Goal: Browse casually

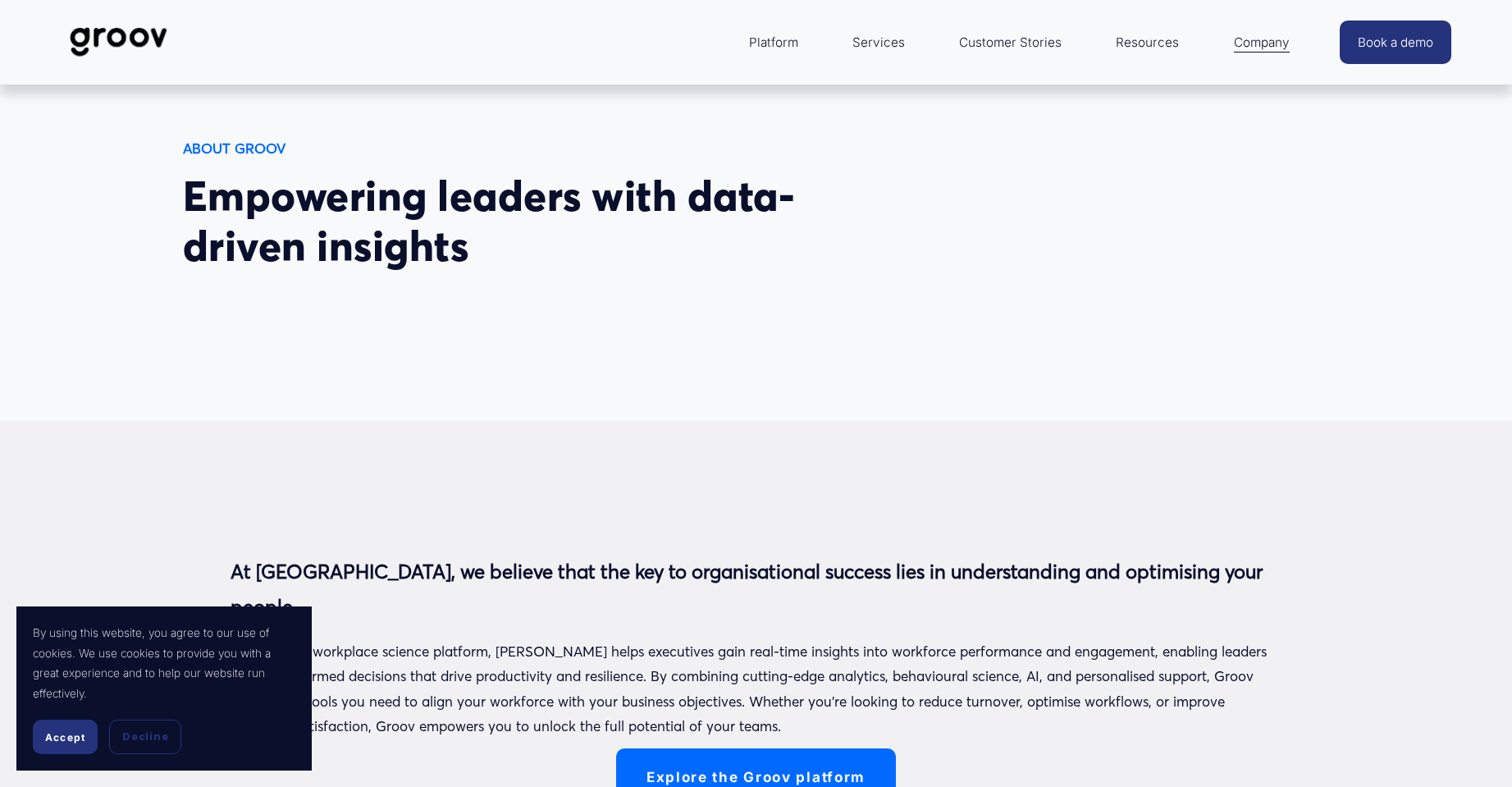
scroll to position [246, 0]
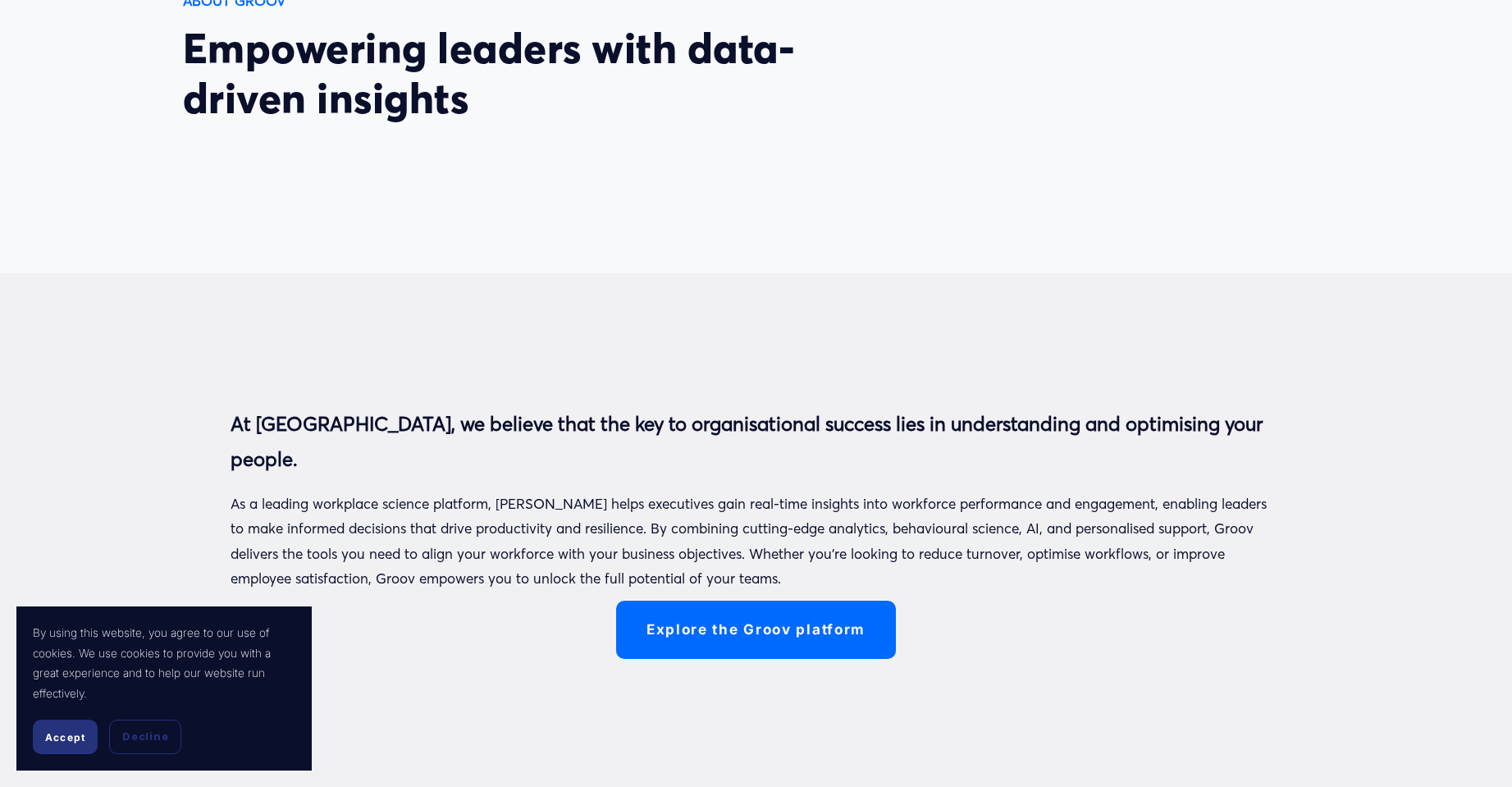
click at [50, 576] on span "Accept" at bounding box center [65, 738] width 41 height 12
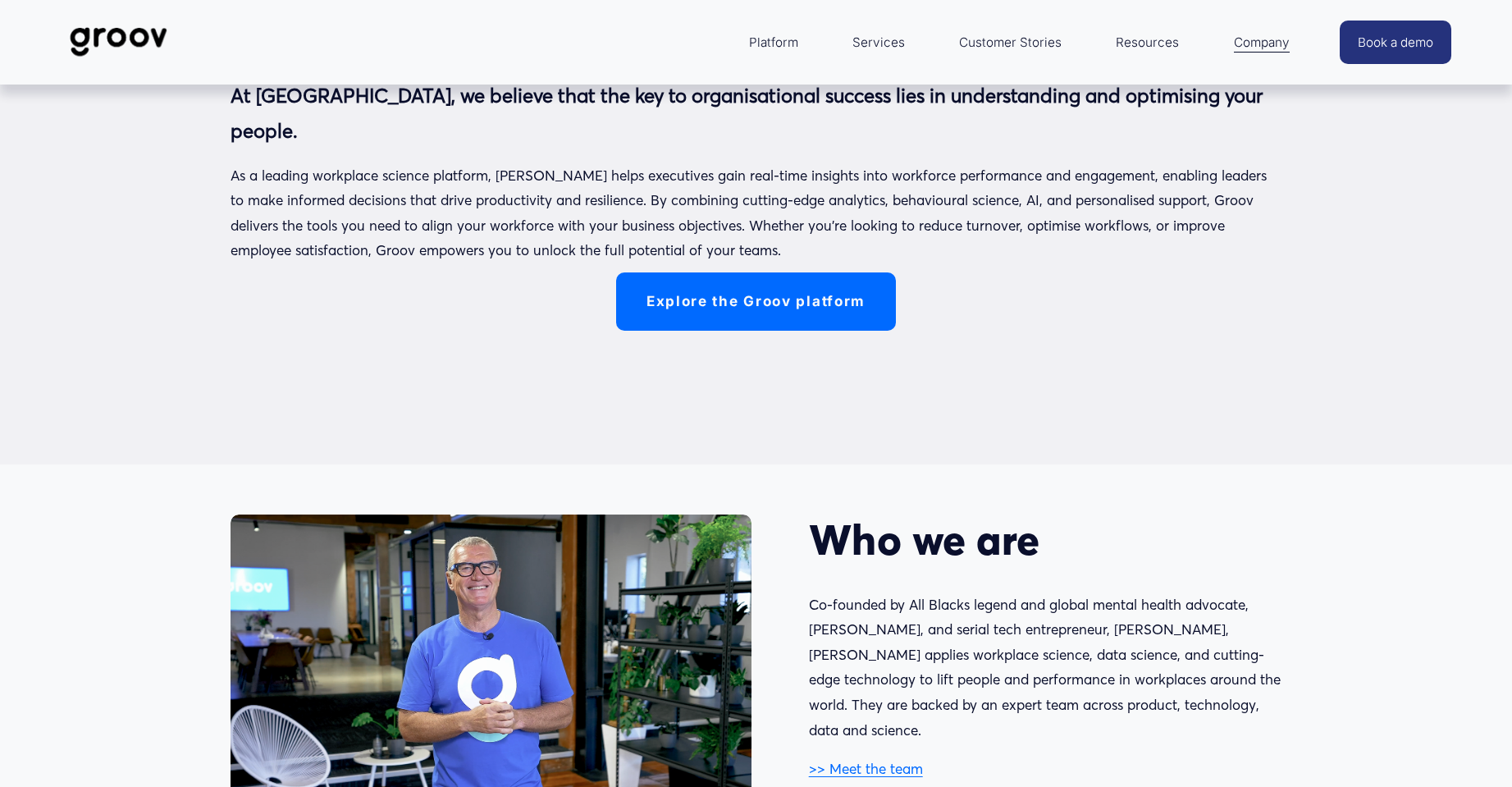
scroll to position [328, 0]
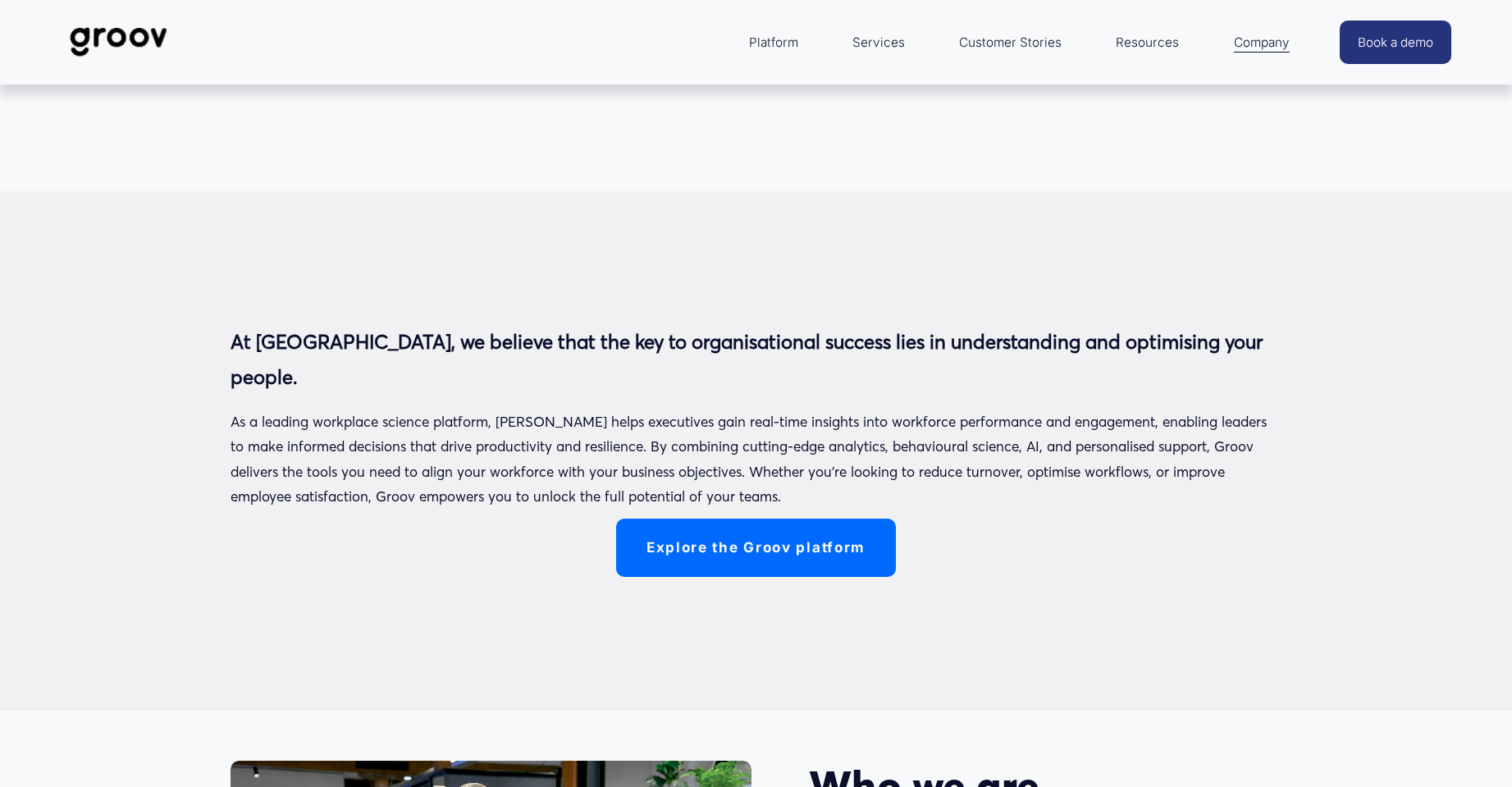
click at [732, 544] on link "Explore the Groov platform" at bounding box center [756, 548] width 280 height 58
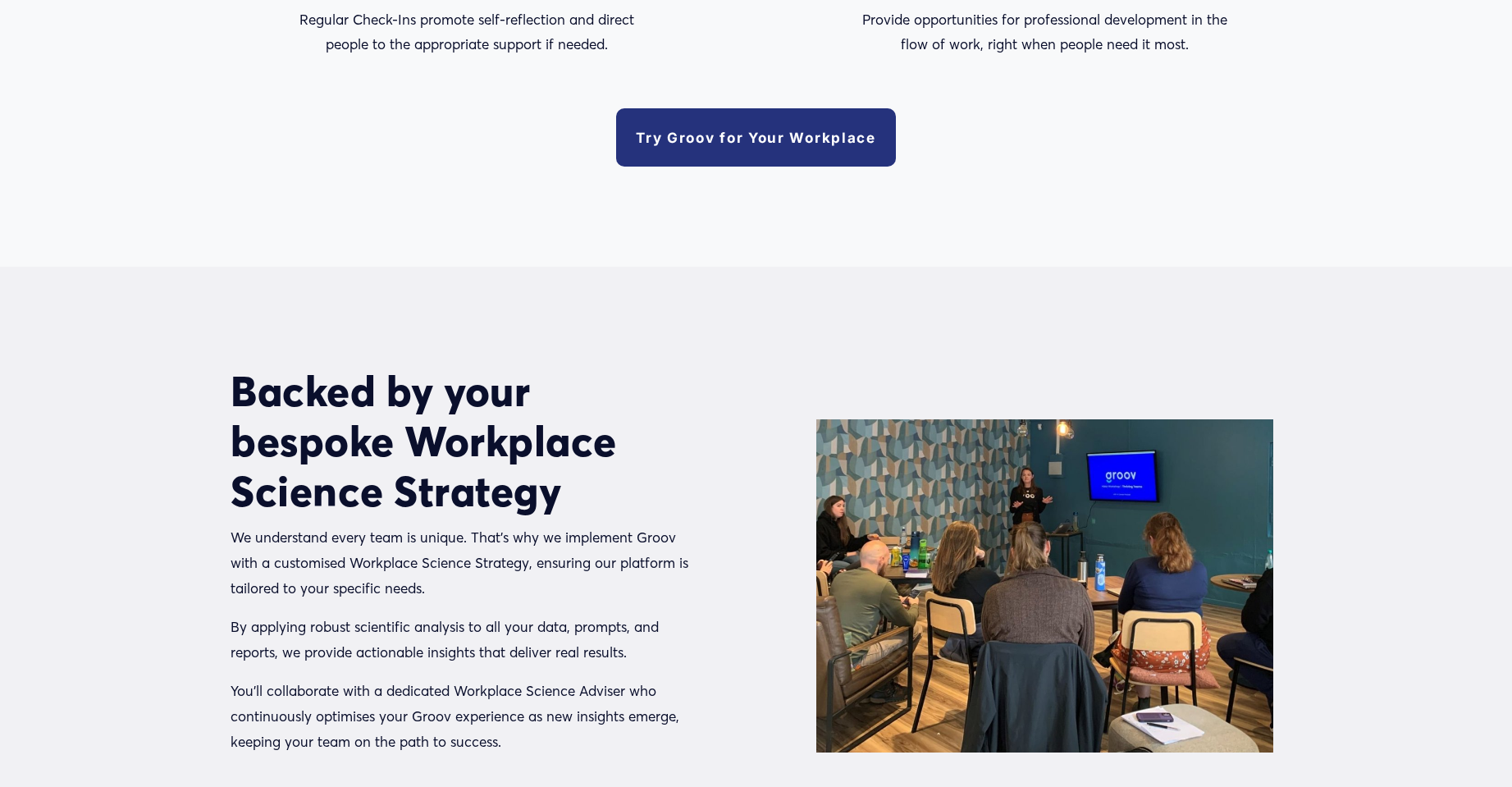
scroll to position [3530, 0]
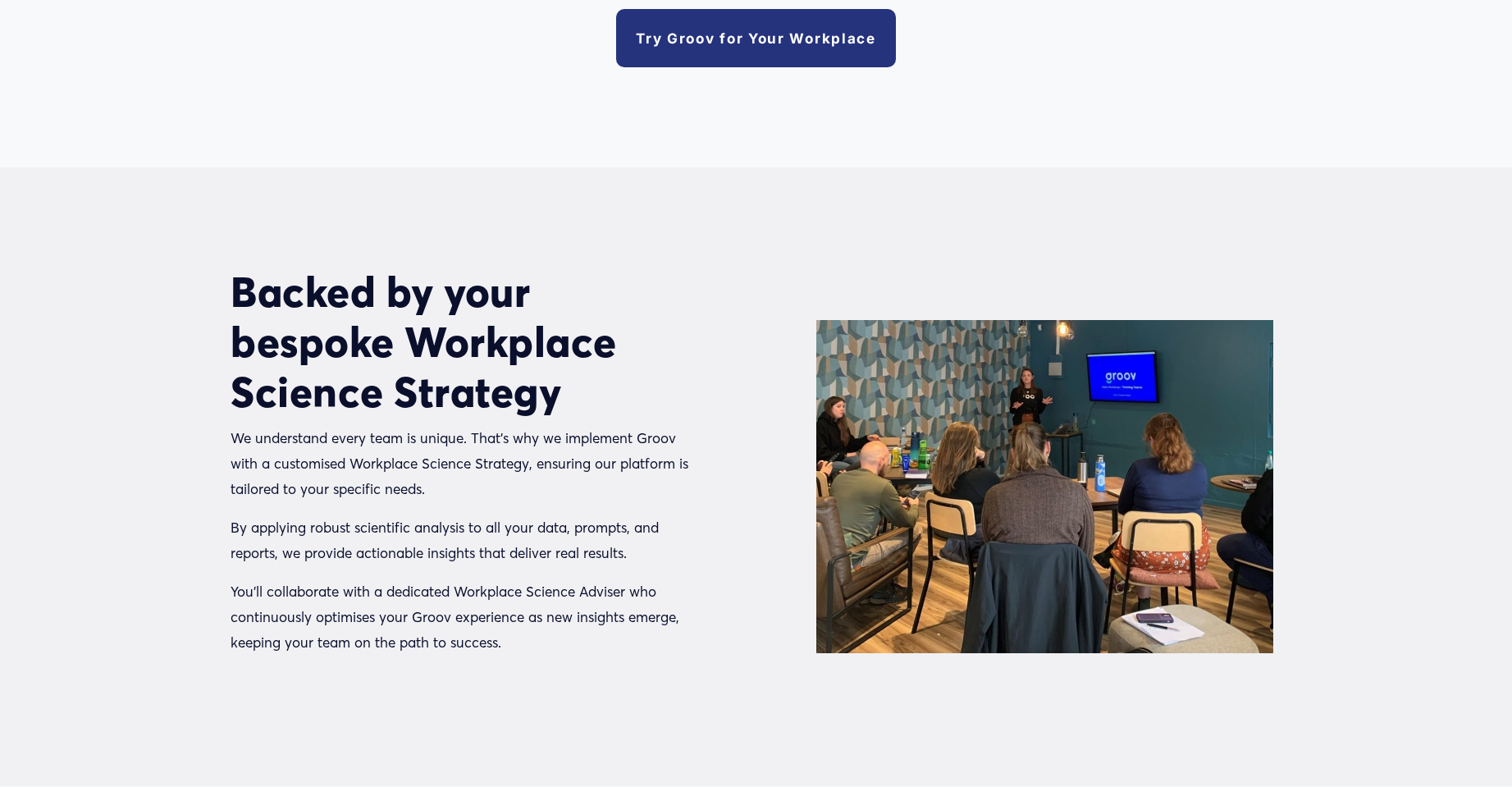
click at [760, 37] on link "Try Groov for Your Workplace" at bounding box center [756, 38] width 280 height 58
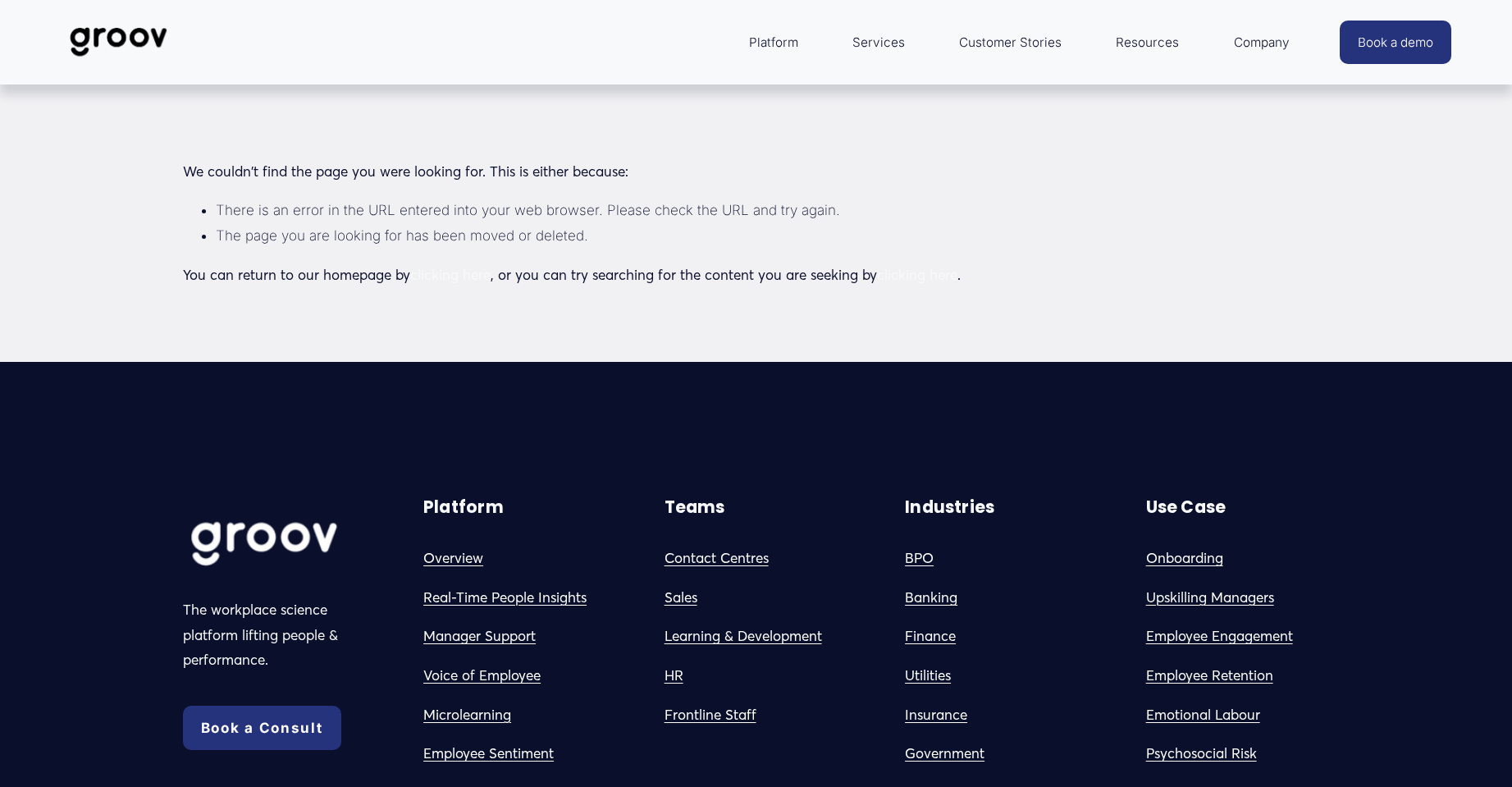
click at [890, 44] on link "Services" at bounding box center [879, 43] width 69 height 40
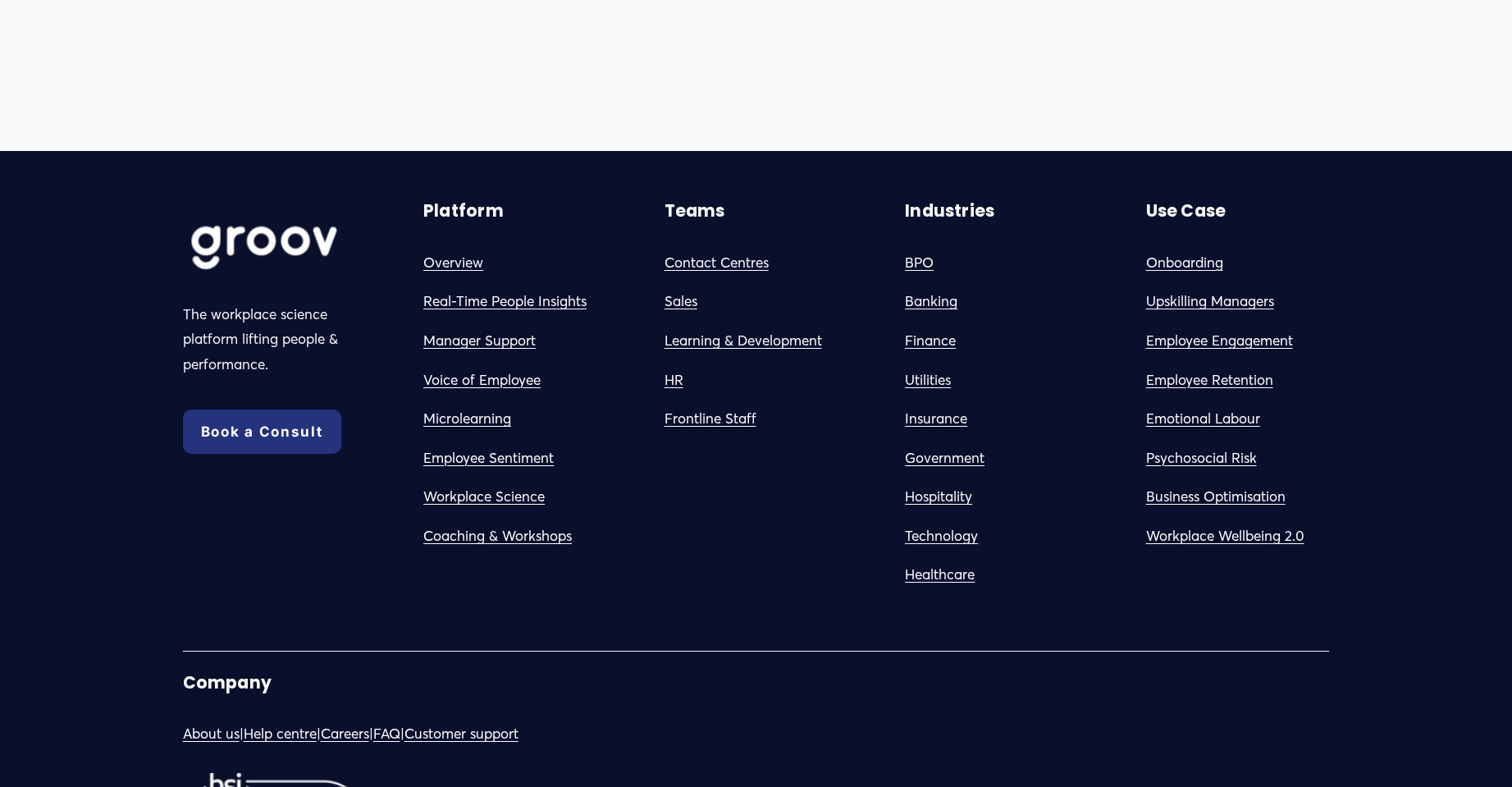
scroll to position [10098, 0]
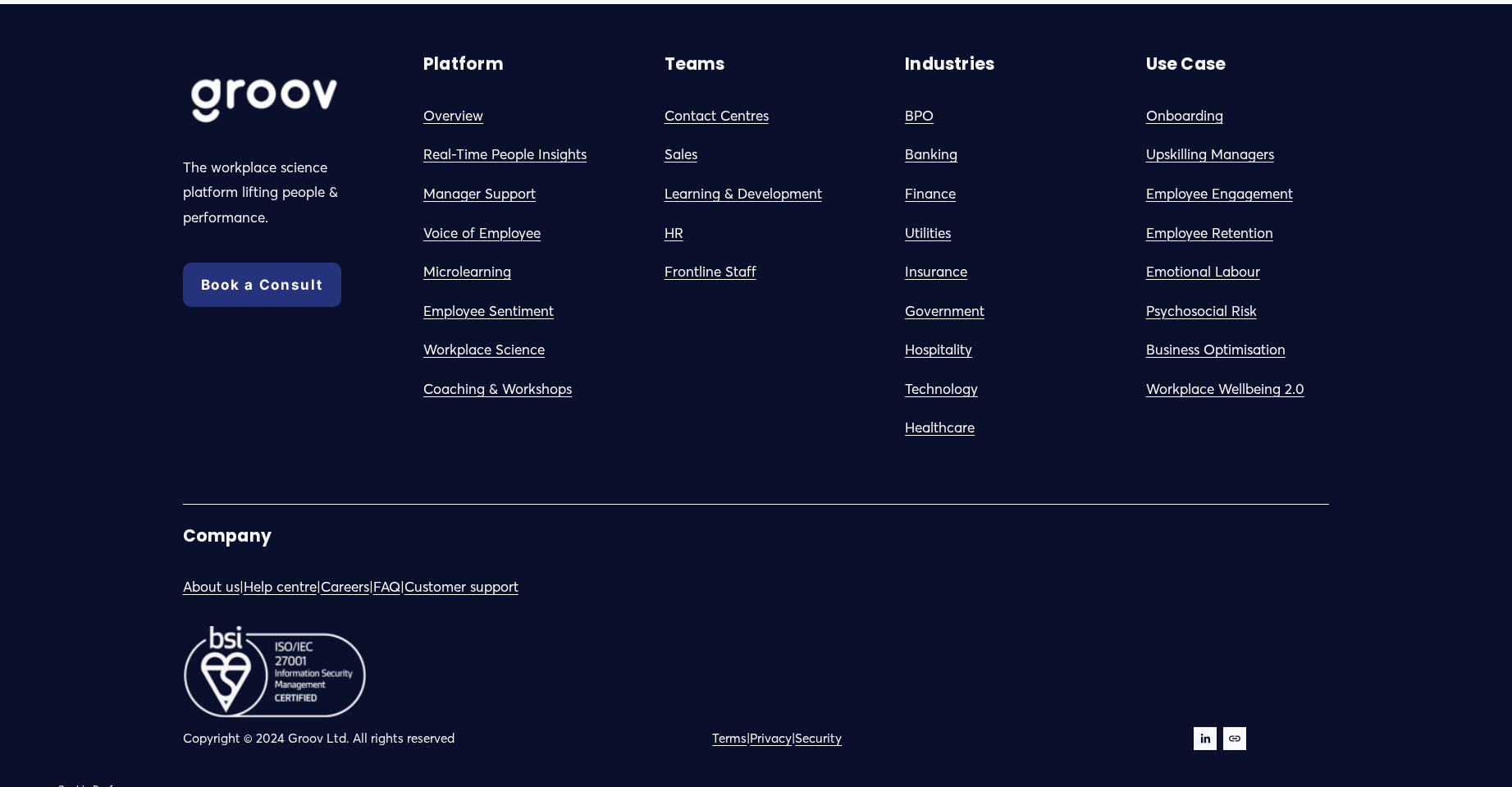
click at [967, 324] on link "Government" at bounding box center [945, 311] width 80 height 26
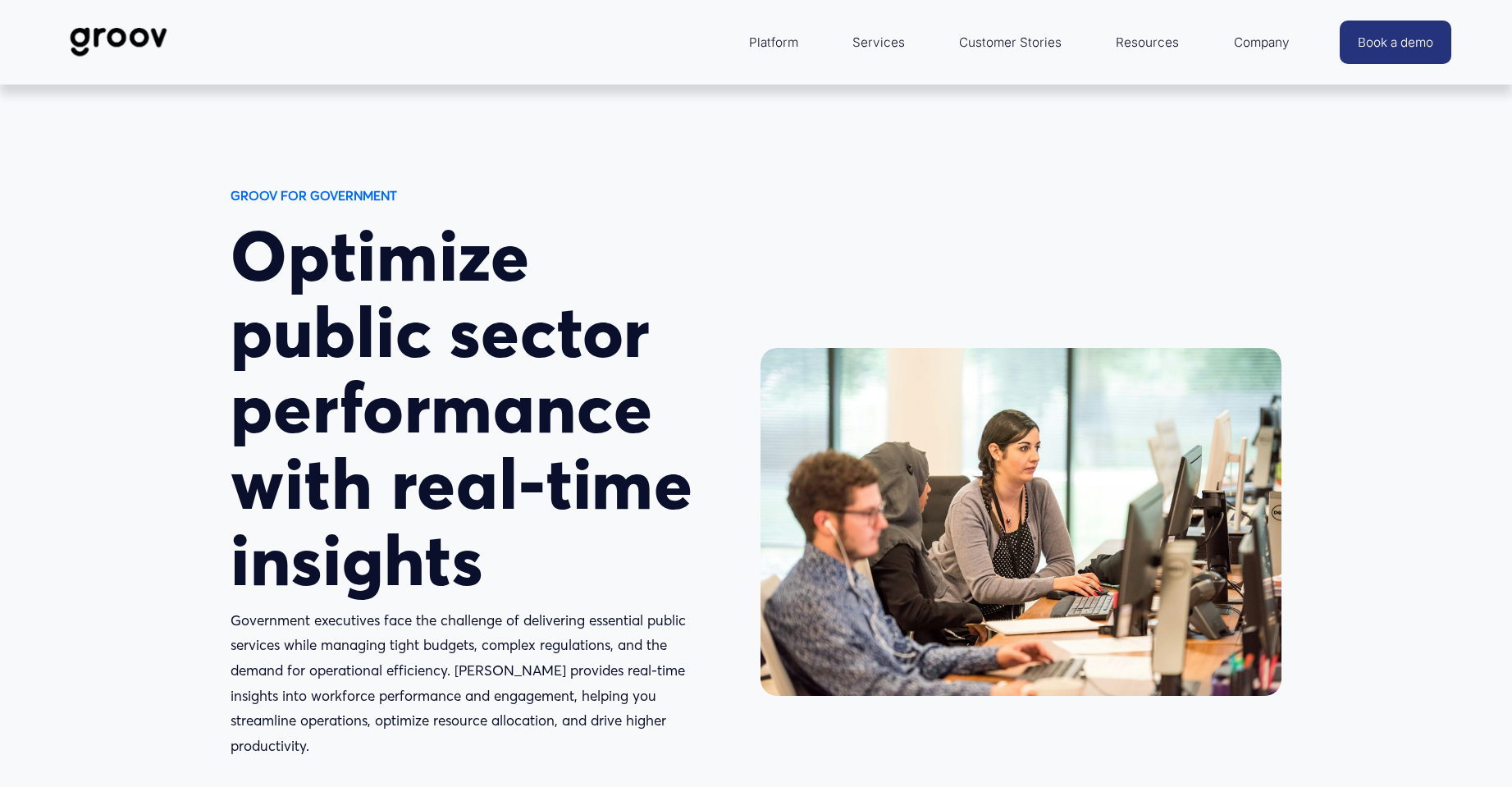
click at [1411, 42] on link "Book a demo" at bounding box center [1395, 43] width 112 height 44
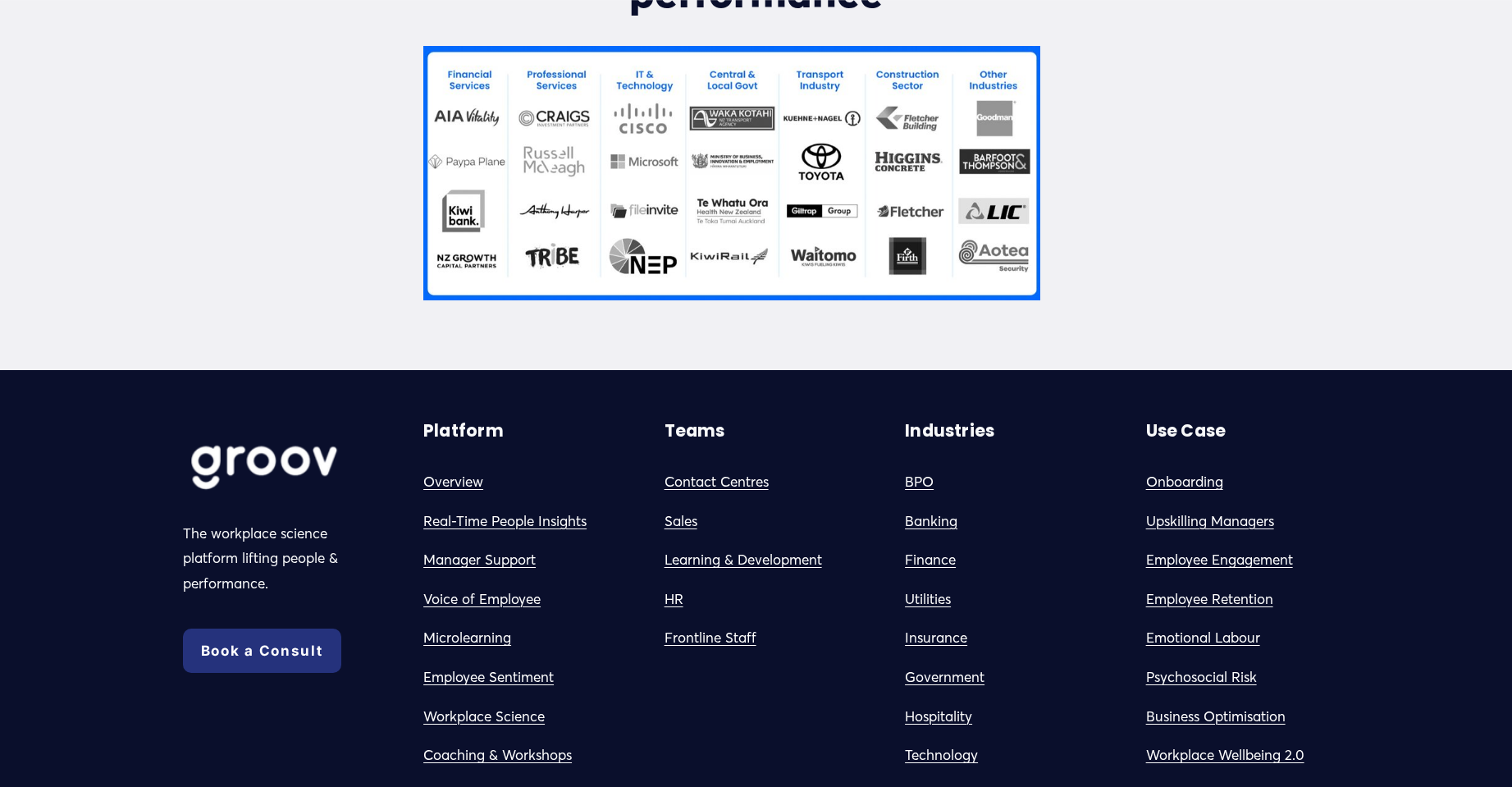
scroll to position [1314, 0]
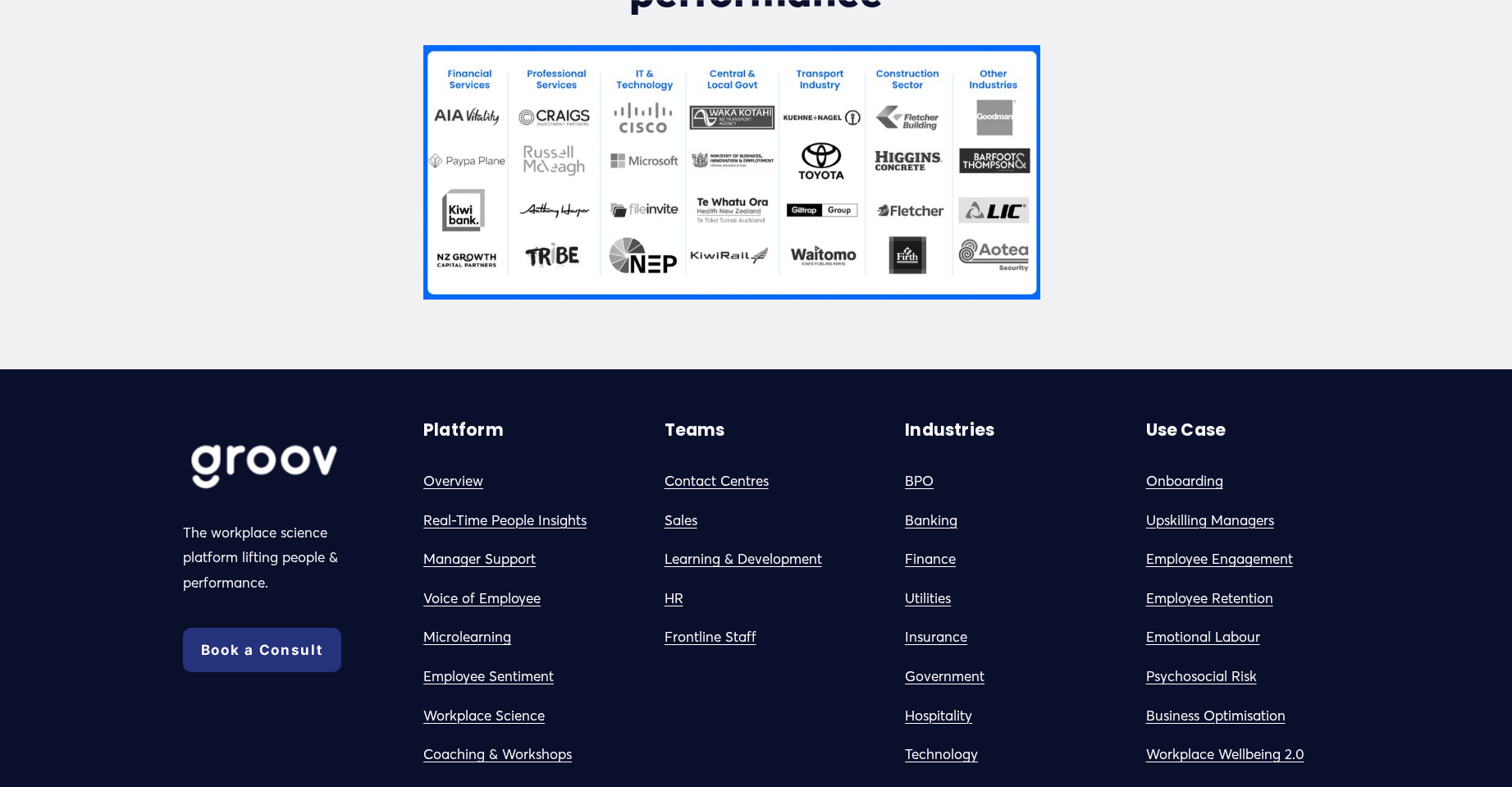
click at [683, 520] on link "Sales" at bounding box center [681, 521] width 33 height 26
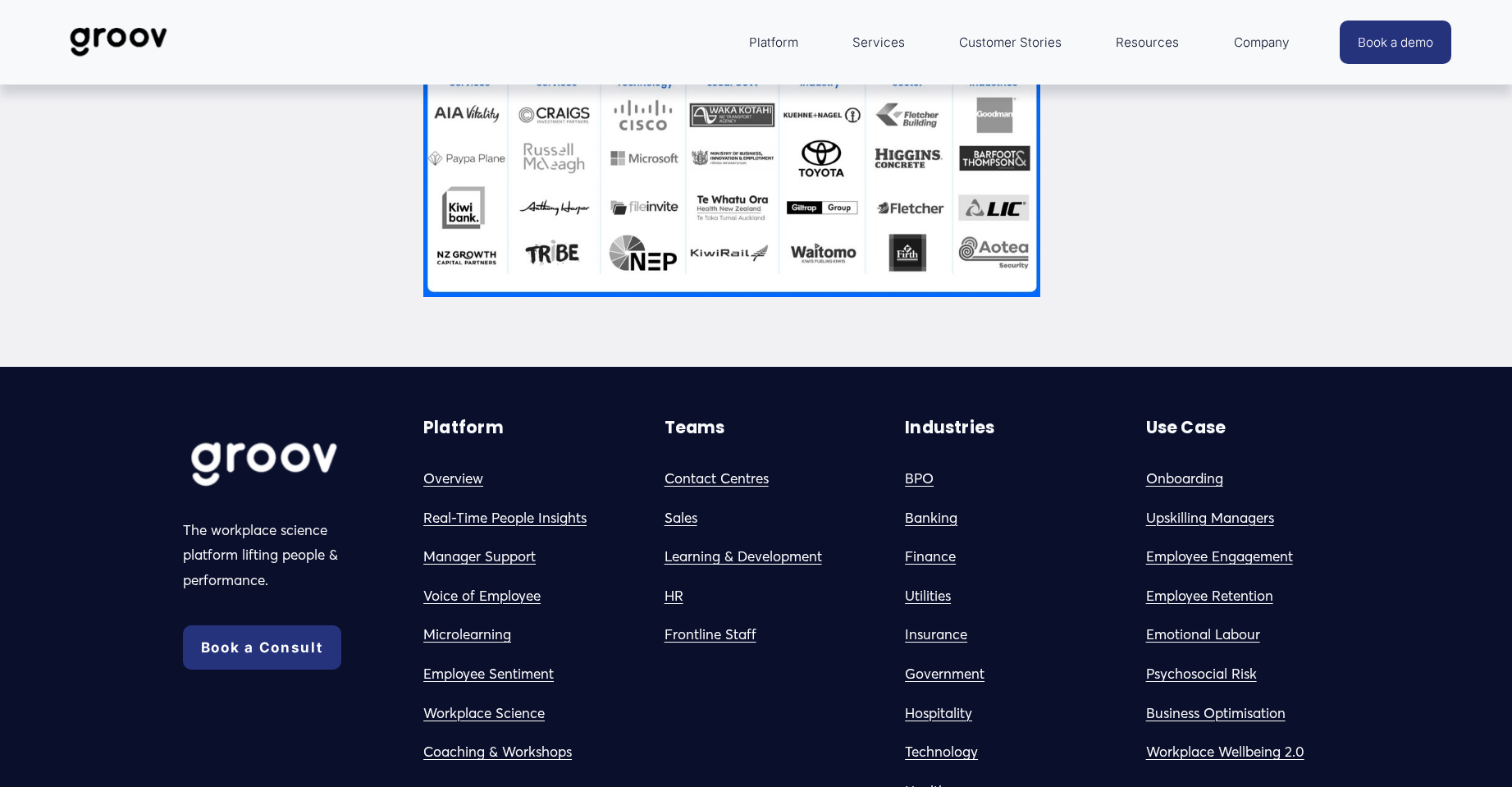
scroll to position [1314, 0]
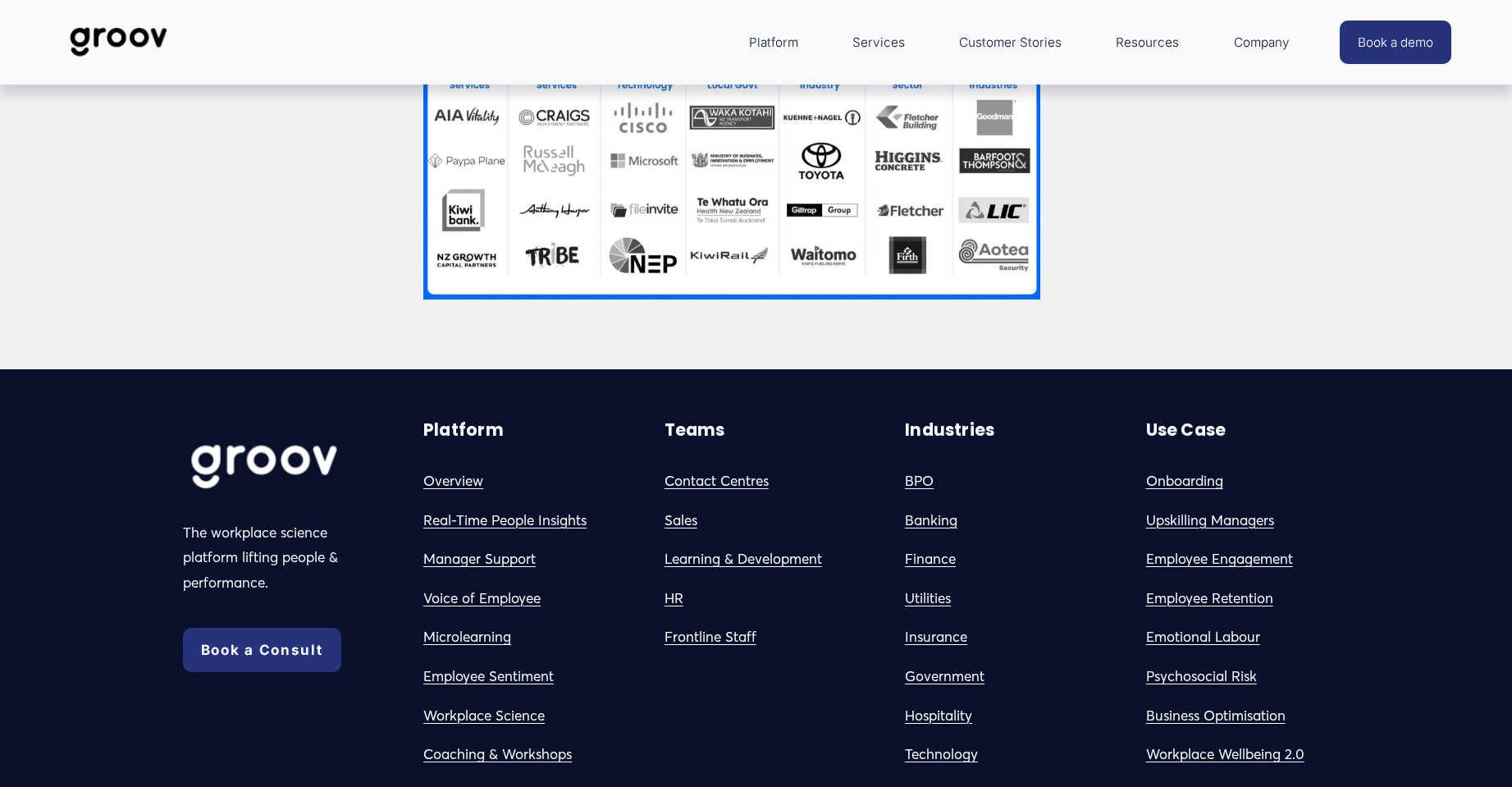
click at [718, 560] on link "Learning & Development" at bounding box center [743, 560] width 157 height 26
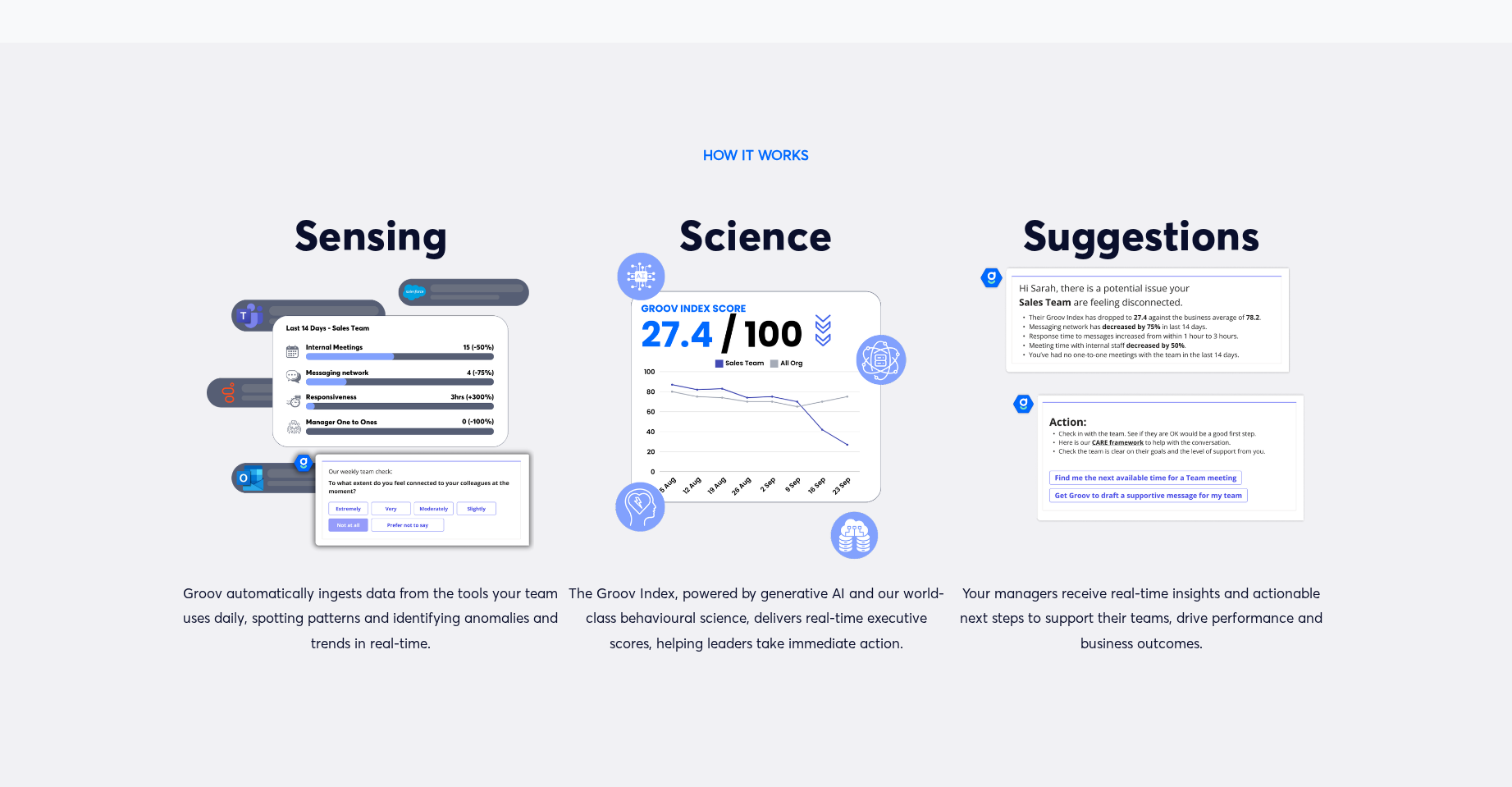
scroll to position [3283, 0]
